Goal: Information Seeking & Learning: Find specific fact

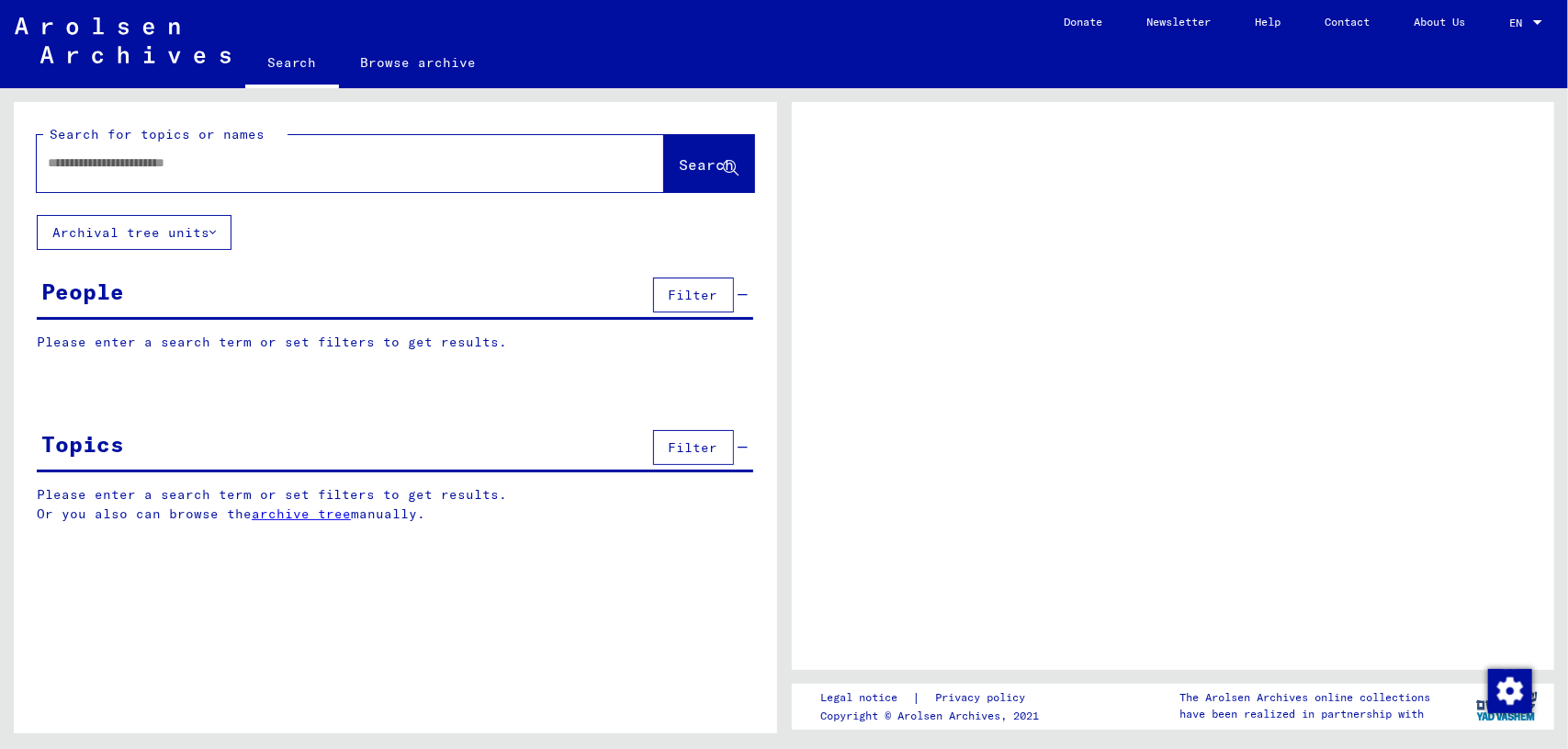
click at [307, 164] on input "text" at bounding box center [334, 163] width 572 height 20
type input "**********"
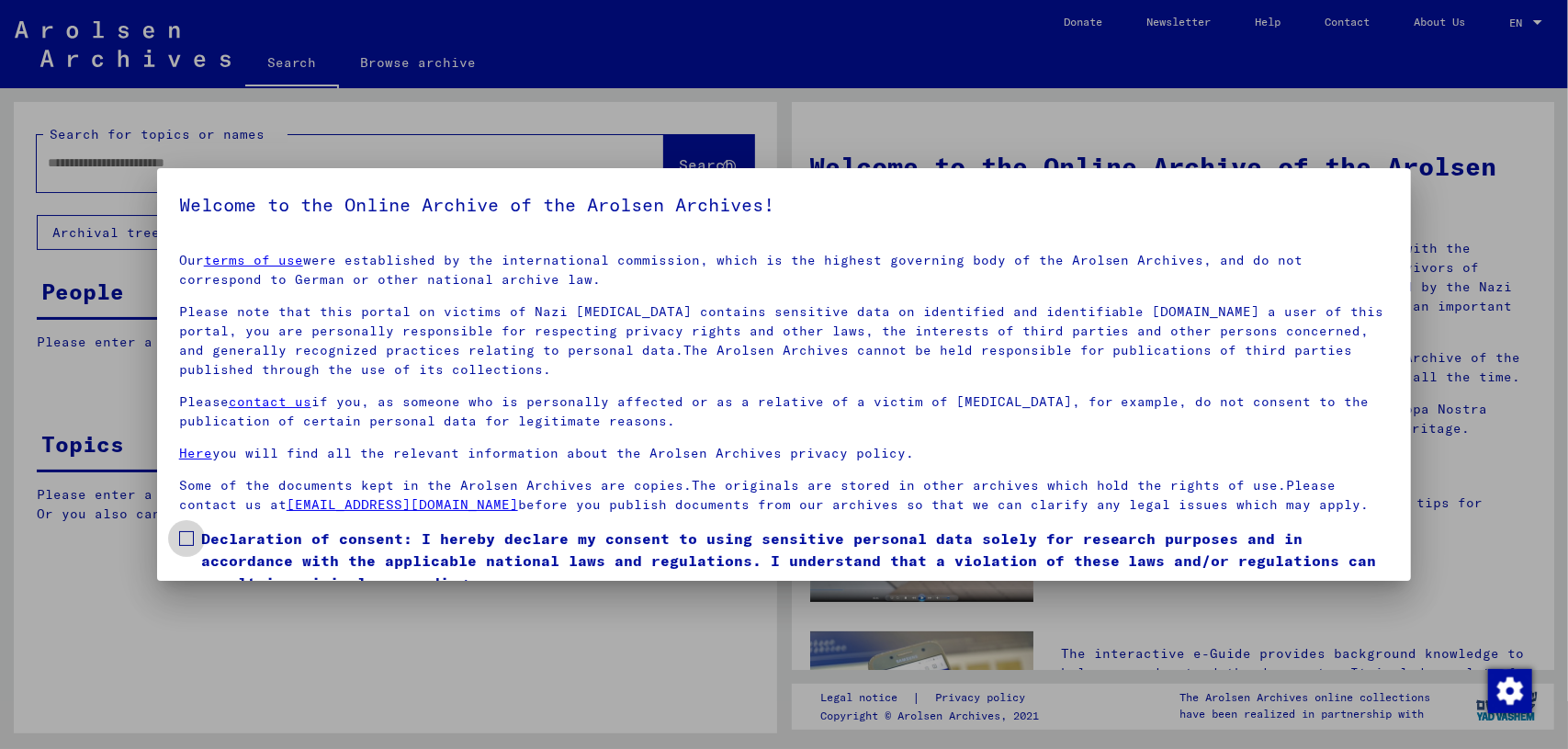
click at [193, 536] on span at bounding box center [187, 538] width 15 height 15
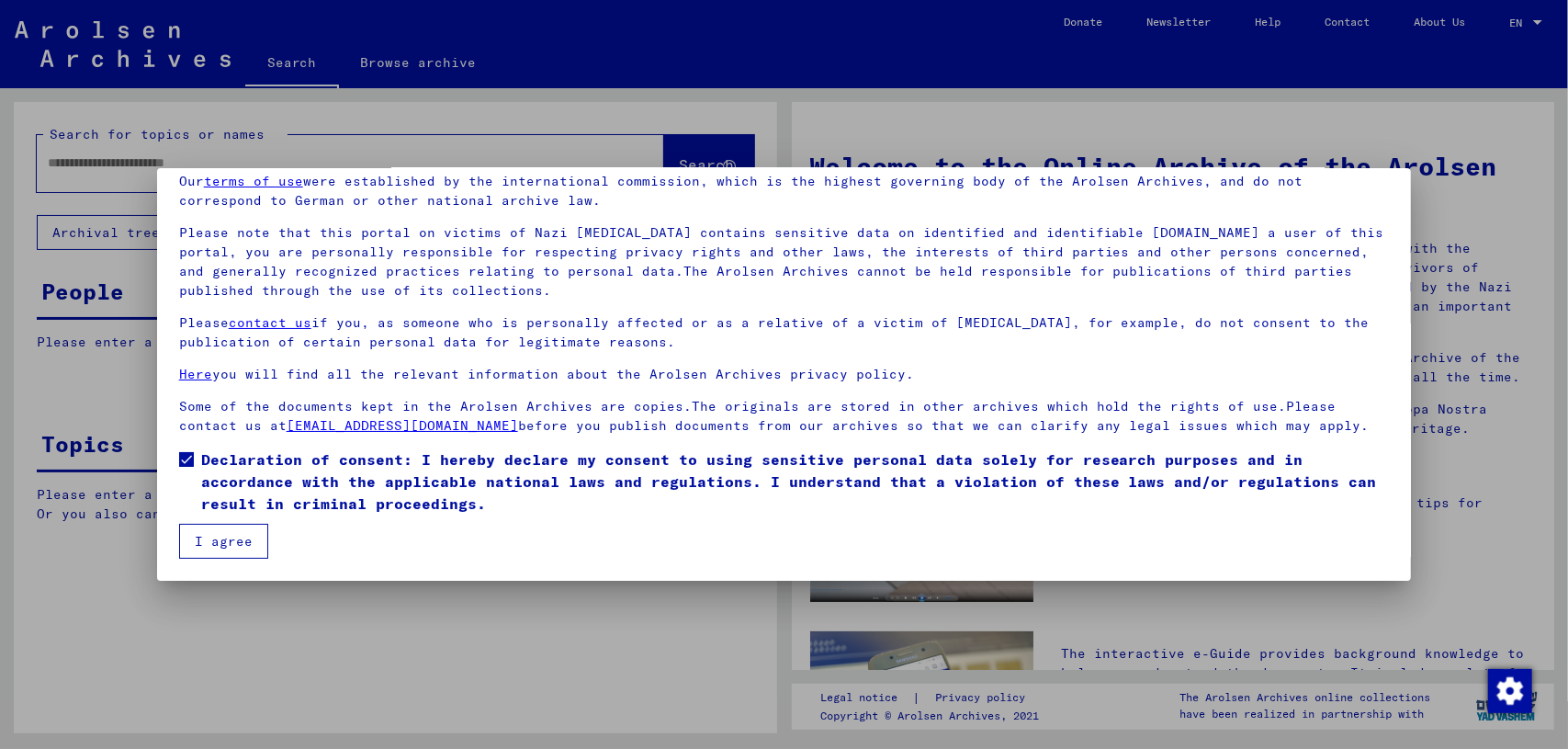
click at [241, 532] on button "I agree" at bounding box center [224, 540] width 89 height 35
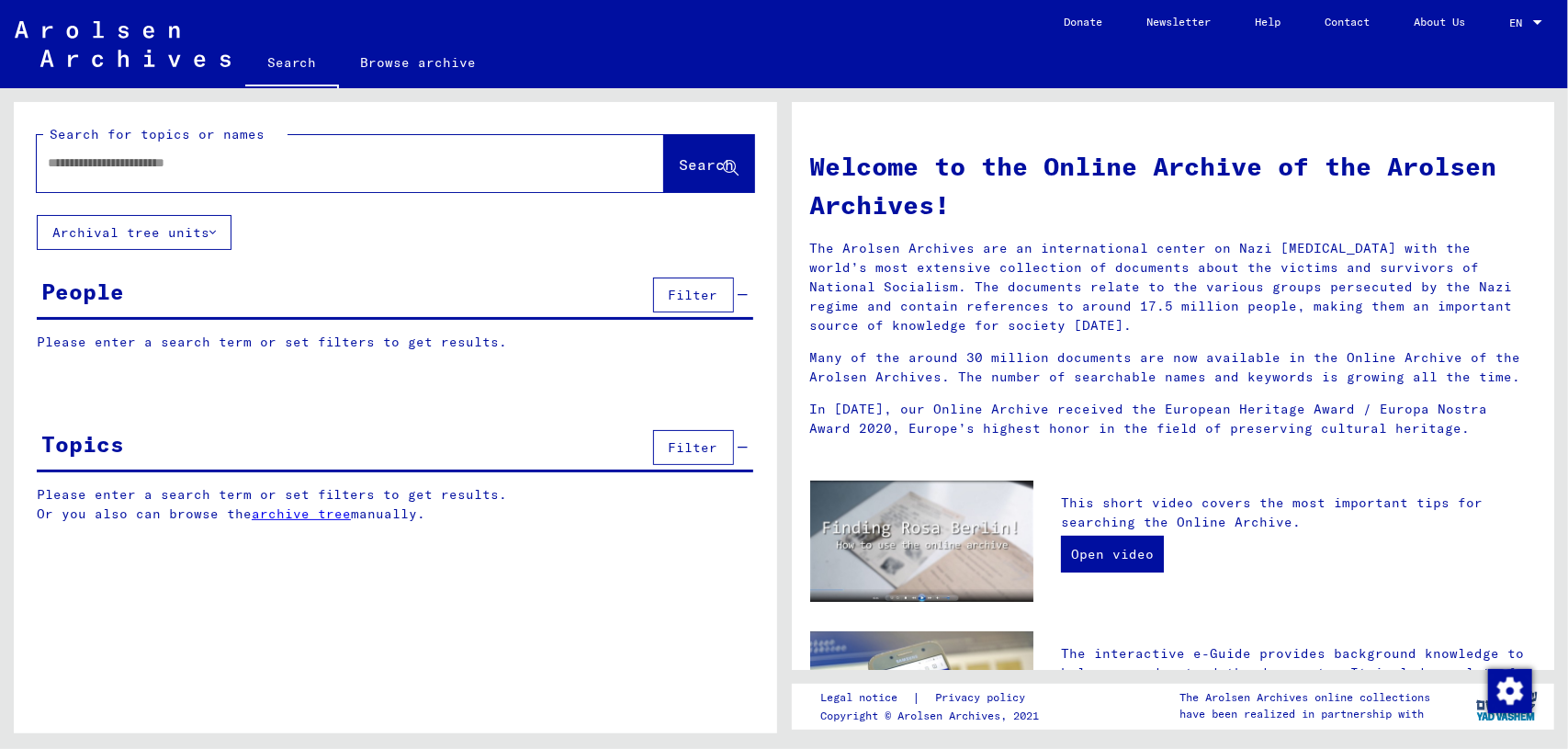
click at [239, 159] on input "text" at bounding box center [328, 163] width 561 height 20
type input "**********"
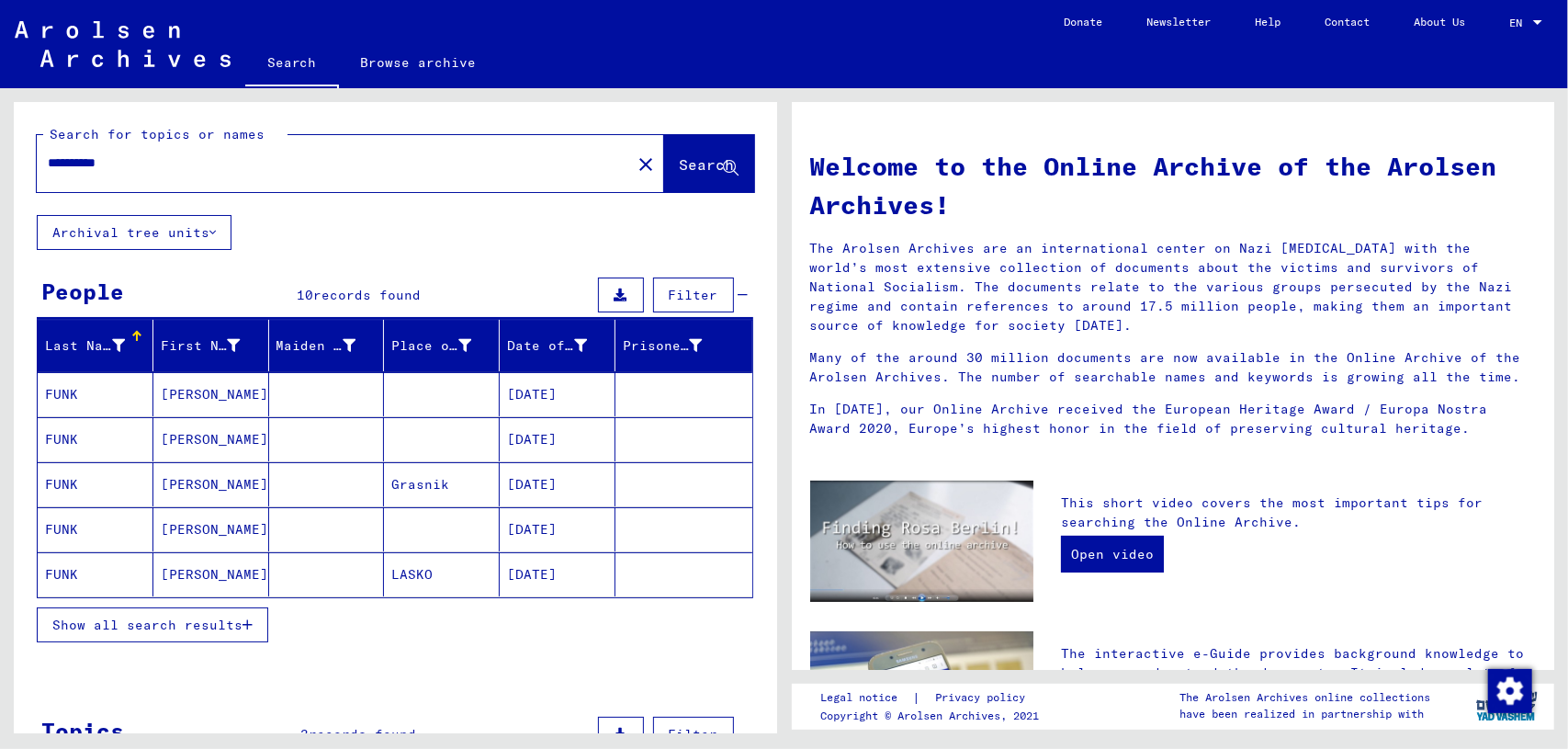
click at [157, 609] on button "Show all search results" at bounding box center [152, 624] width 231 height 35
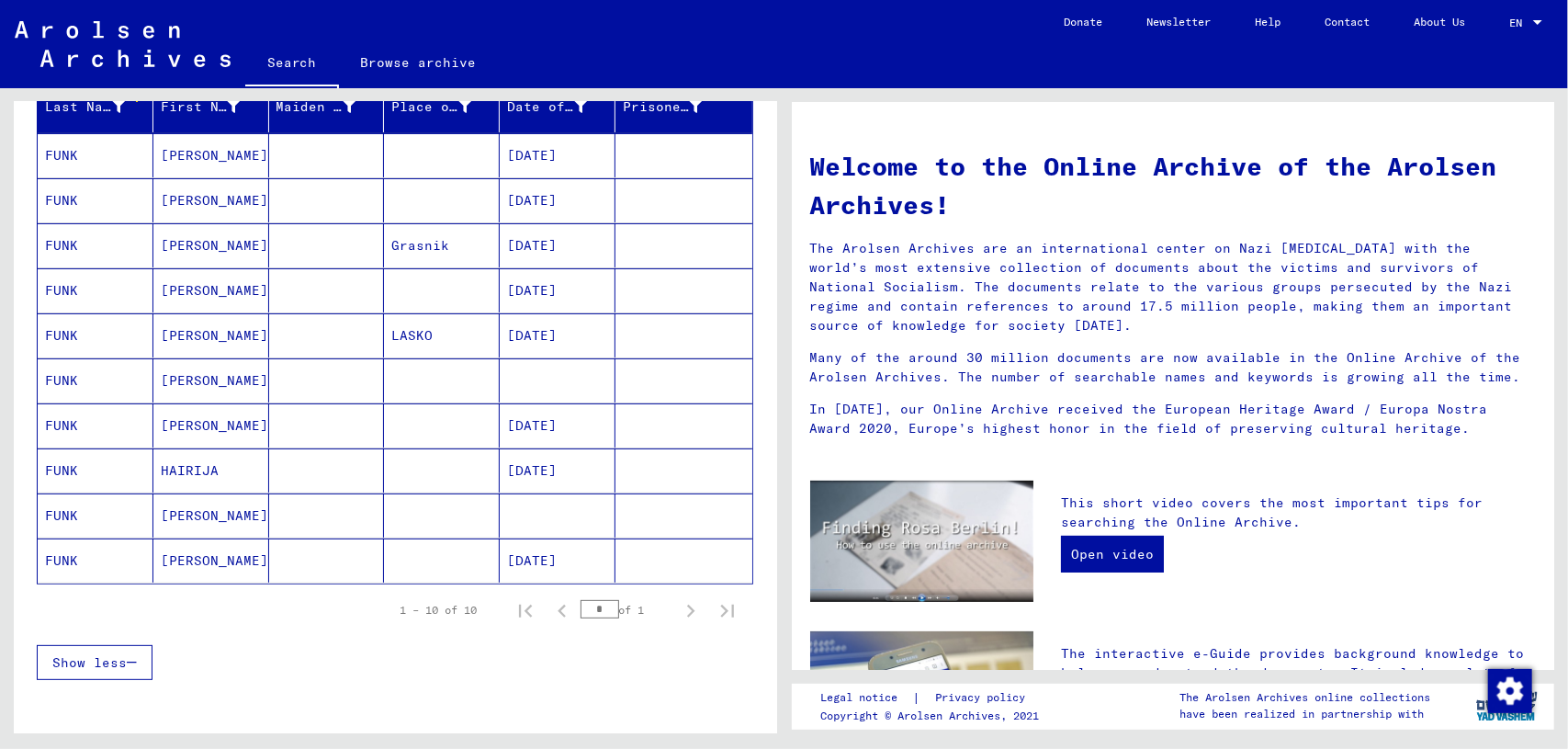
scroll to position [261, 0]
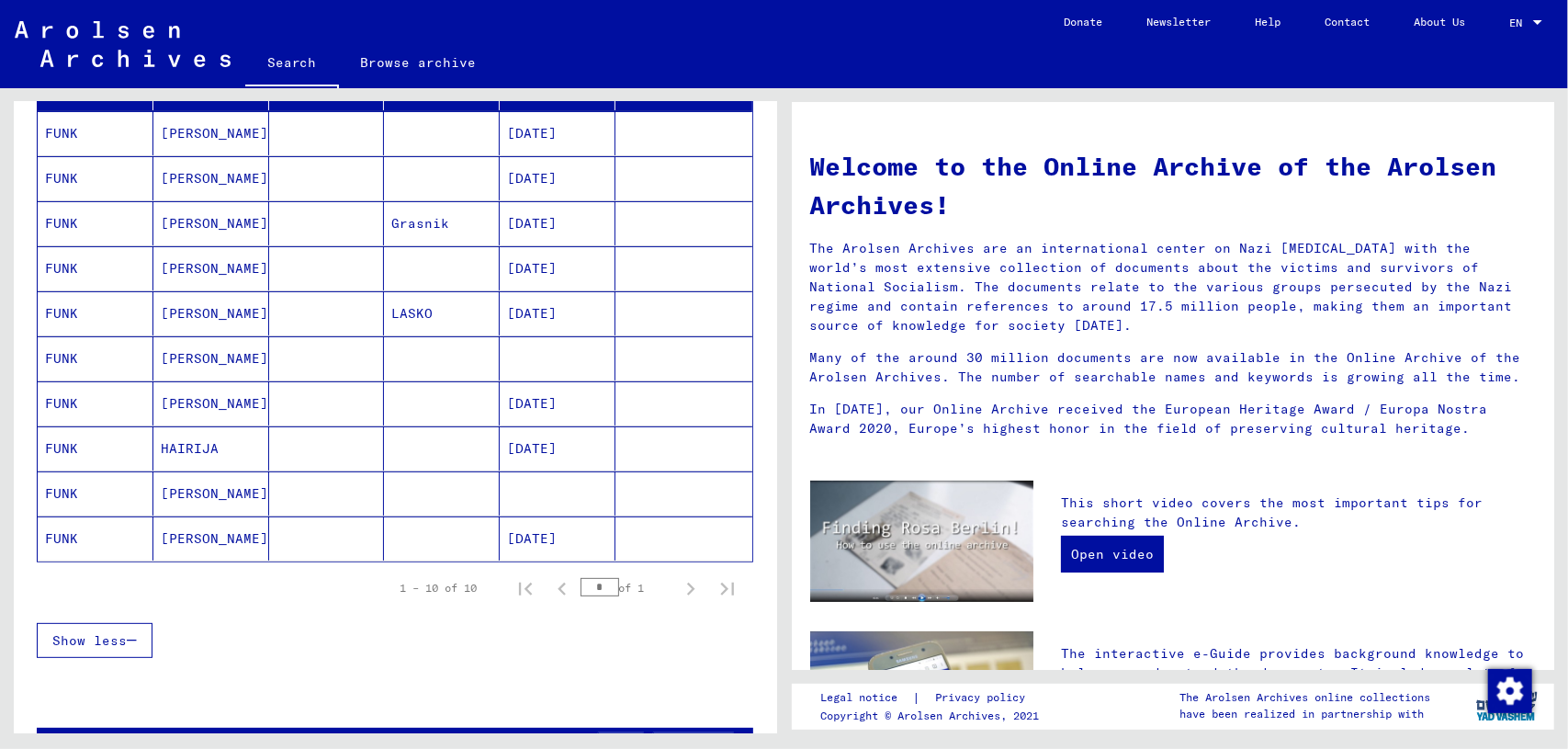
click at [319, 532] on mat-cell at bounding box center [327, 538] width 116 height 44
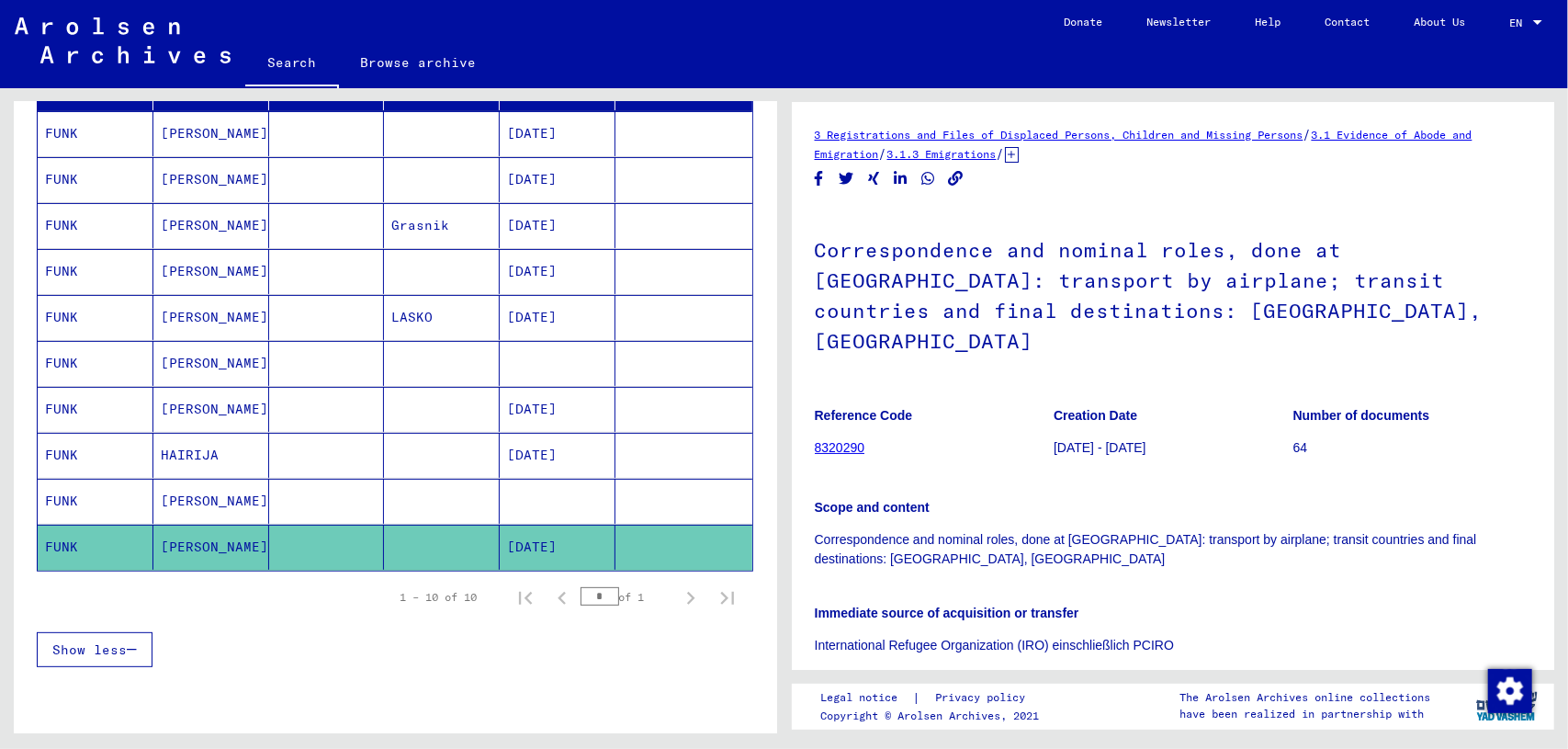
click at [338, 489] on mat-cell at bounding box center [327, 501] width 116 height 45
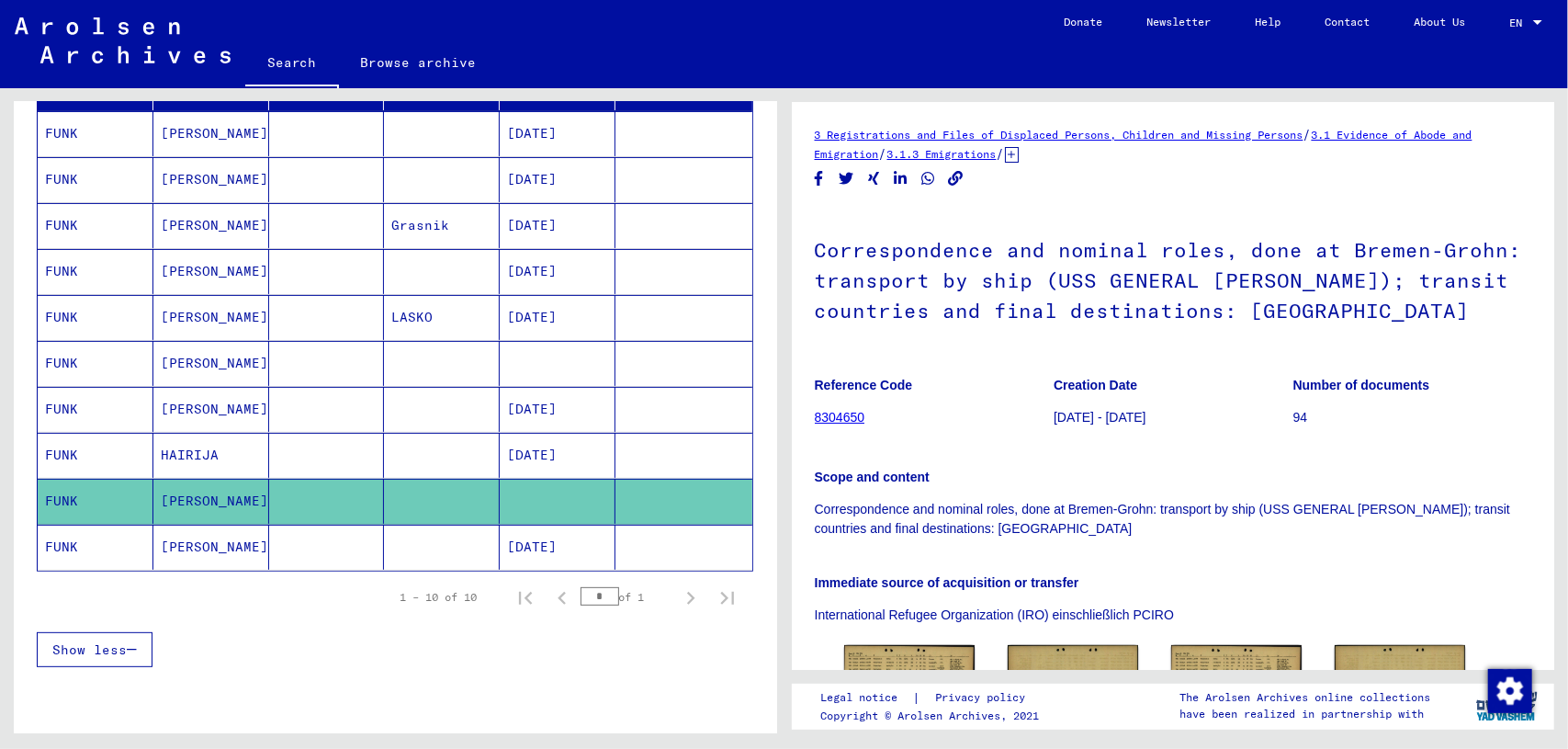
click at [344, 448] on mat-cell at bounding box center [327, 456] width 116 height 45
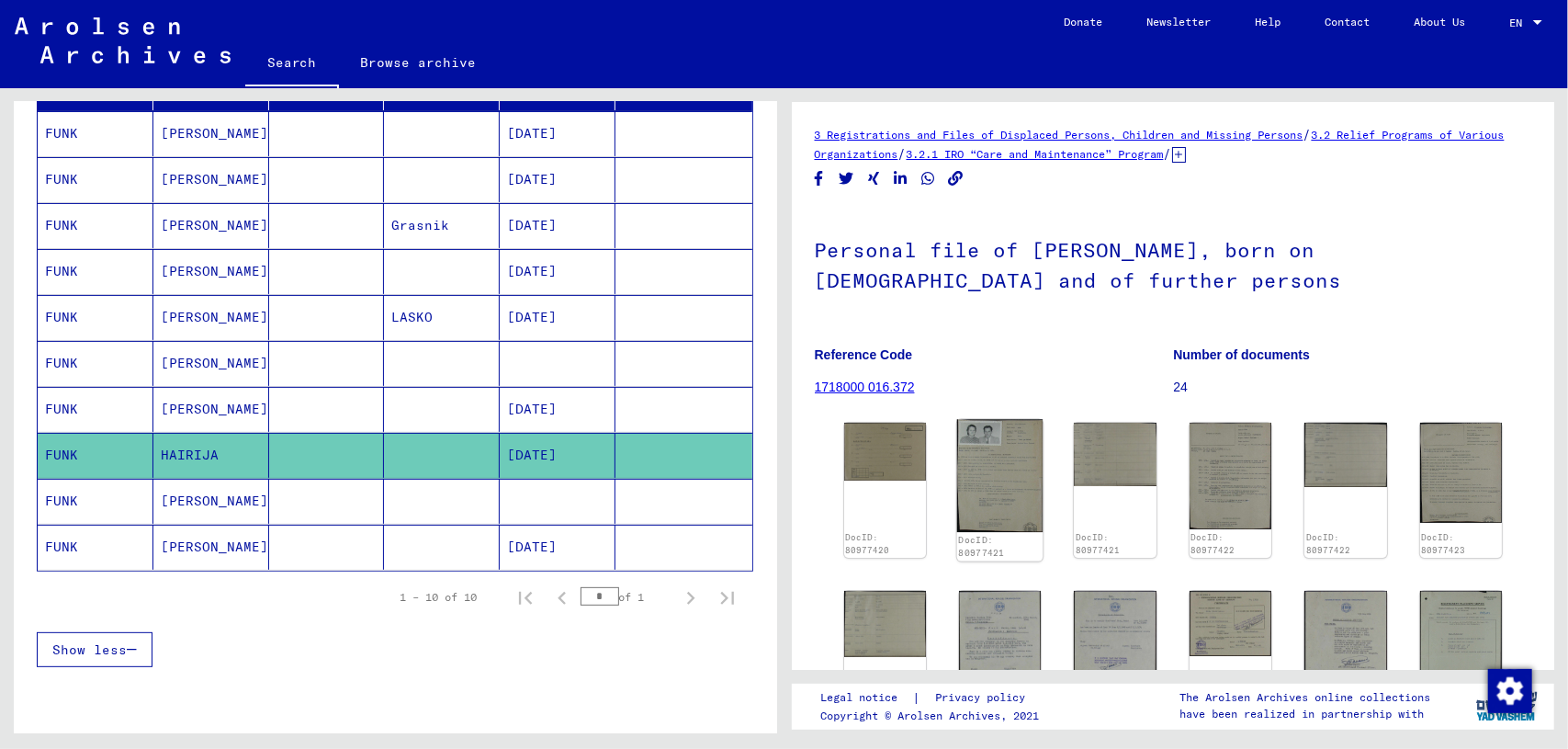
click at [979, 460] on img at bounding box center [1001, 476] width 86 height 112
